Goal: Information Seeking & Learning: Learn about a topic

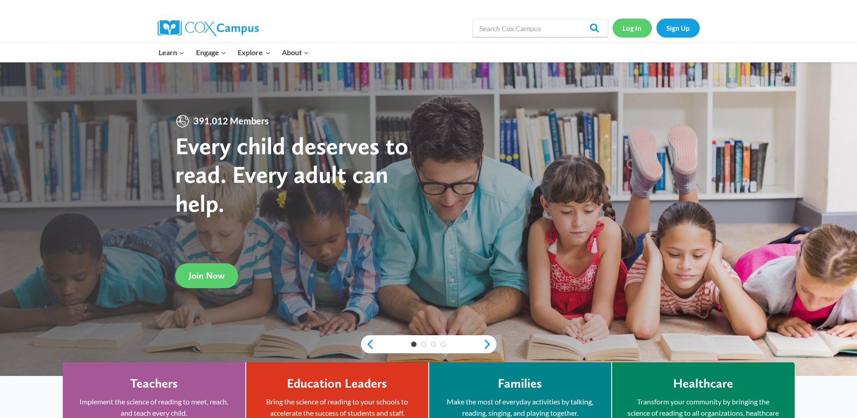
drag, startPoint x: 626, startPoint y: 28, endPoint x: 723, endPoint y: 262, distance: 253.1
click at [626, 29] on link "Log In" at bounding box center [632, 28] width 39 height 19
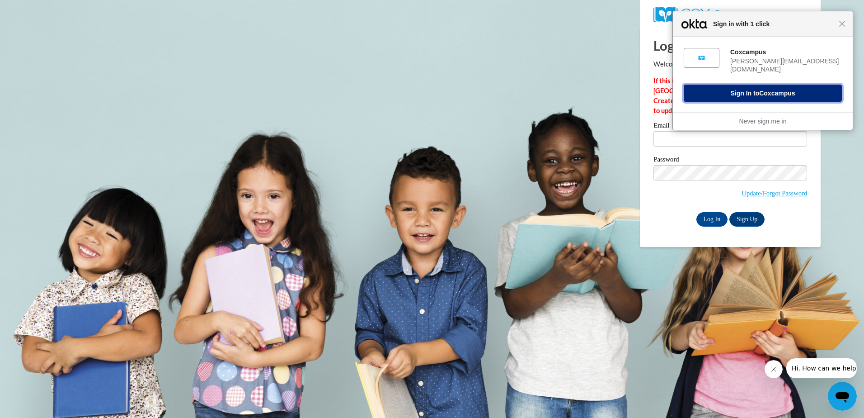
click at [776, 89] on span "Coxcampus" at bounding box center [777, 92] width 36 height 7
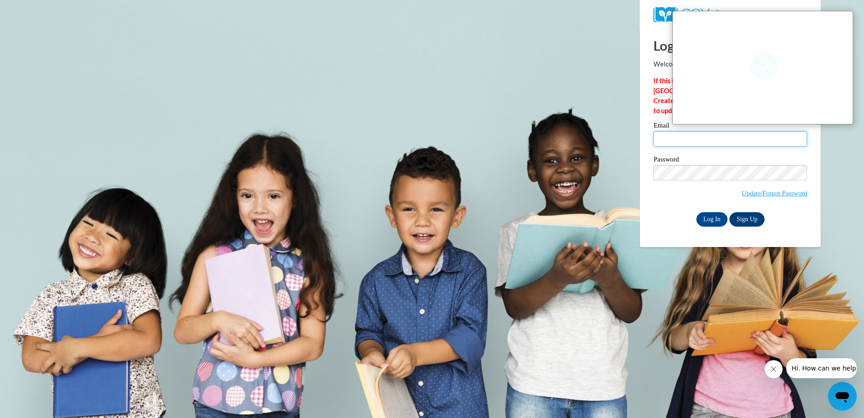
type input "jessary@lasvegasnevada.gov"
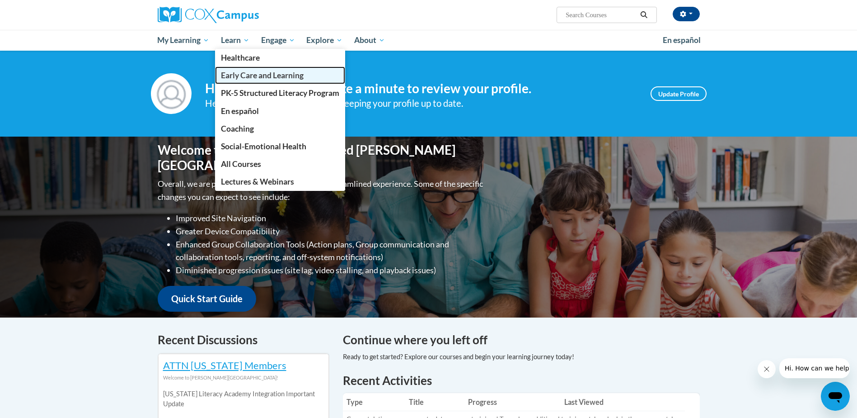
click at [239, 81] on link "Early Care and Learning" at bounding box center [280, 75] width 130 height 18
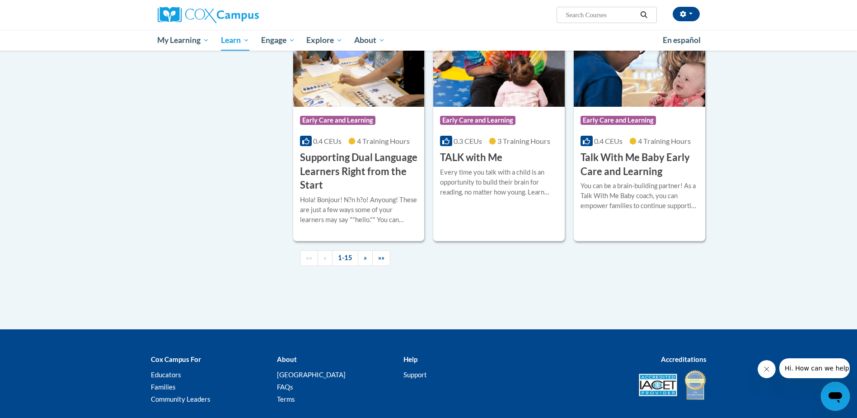
scroll to position [1266, 0]
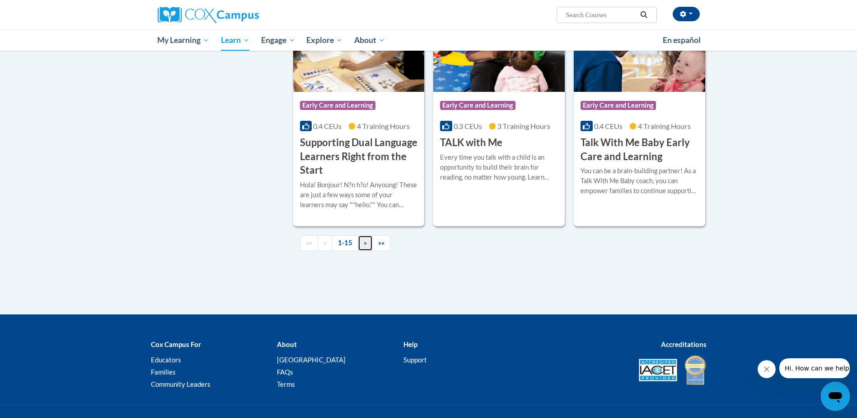
click at [364, 246] on span "»" at bounding box center [365, 243] width 3 height 8
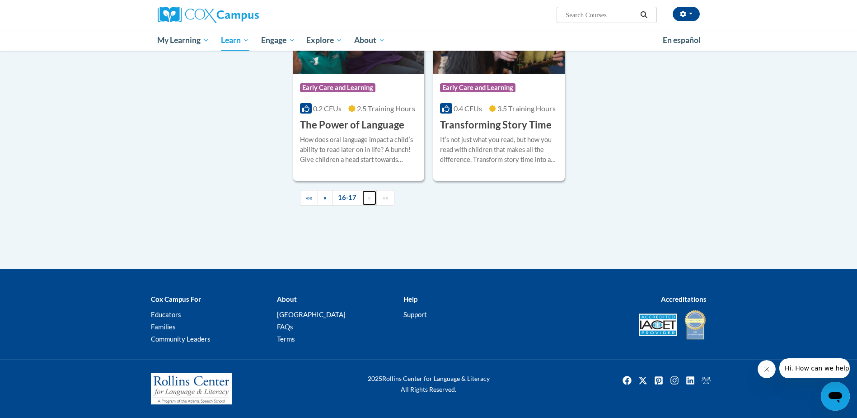
scroll to position [305, 0]
